Goal: Navigation & Orientation: Find specific page/section

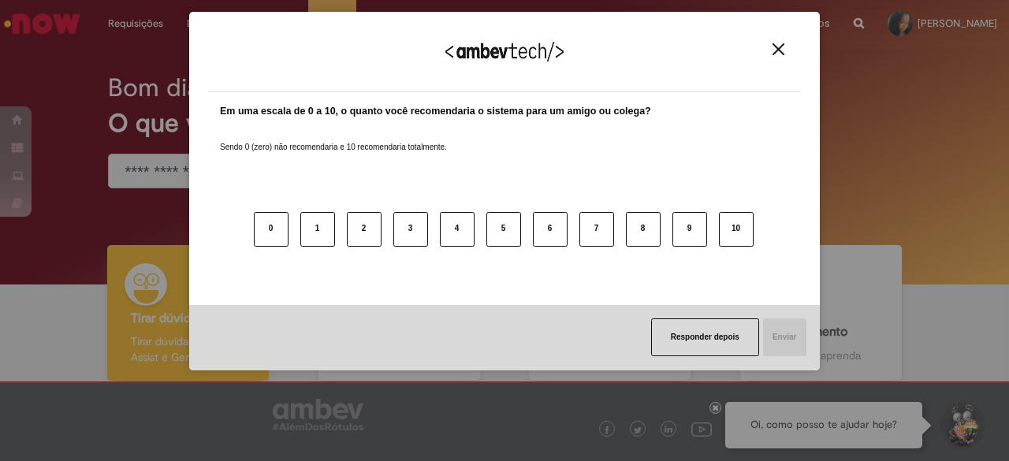
click at [783, 43] on img "Close" at bounding box center [779, 49] width 12 height 12
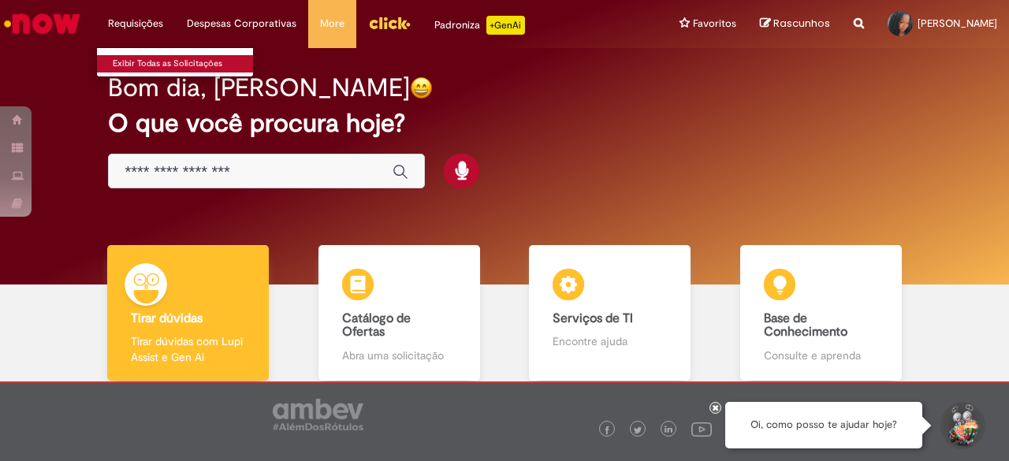
click at [163, 61] on link "Exibir Todas as Solicitações" at bounding box center [184, 63] width 174 height 17
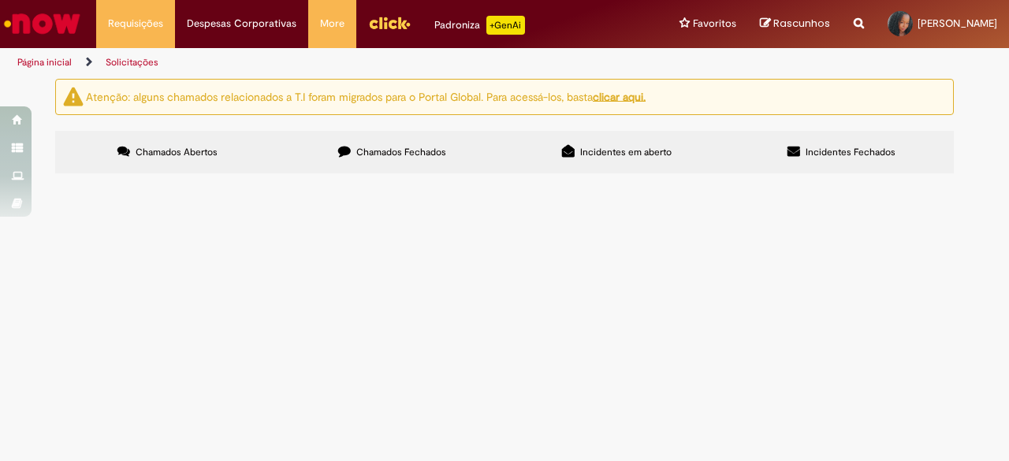
click at [452, 151] on label "Chamados Fechados" at bounding box center [392, 152] width 225 height 43
click at [599, 151] on span "Incidentes em aberto" at bounding box center [625, 152] width 91 height 13
click at [372, 24] on img "Menu Cabeçalho" at bounding box center [389, 23] width 43 height 24
click at [39, 33] on img "Ir para a Homepage" at bounding box center [42, 24] width 81 height 32
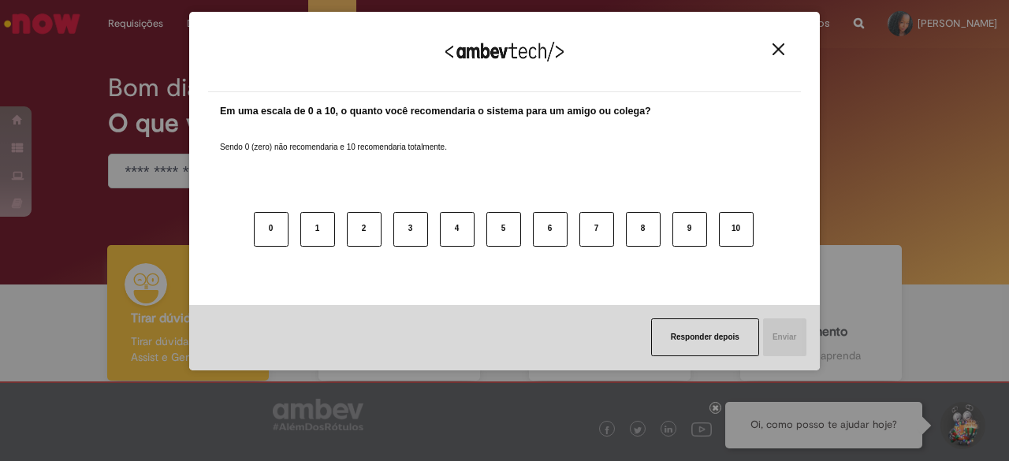
click at [780, 50] on img "Close" at bounding box center [779, 49] width 12 height 12
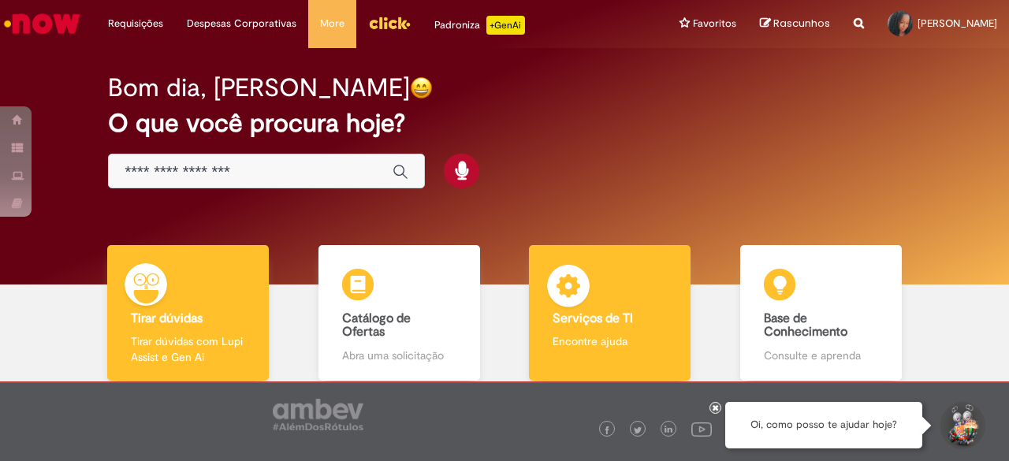
click at [534, 297] on div "Serviços de TI Serviços de TI Encontre ajuda" at bounding box center [610, 313] width 162 height 136
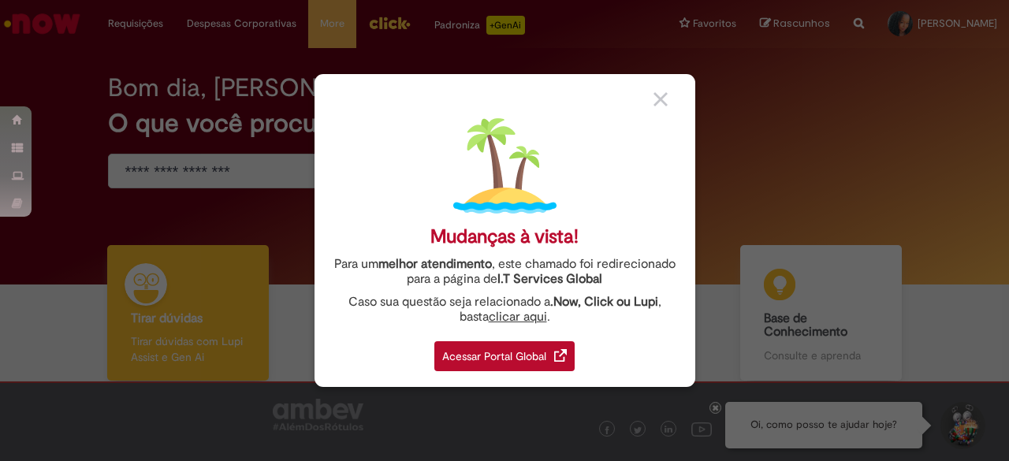
click at [472, 357] on div "Acessar Portal Global" at bounding box center [505, 356] width 140 height 30
